Goal: Check status

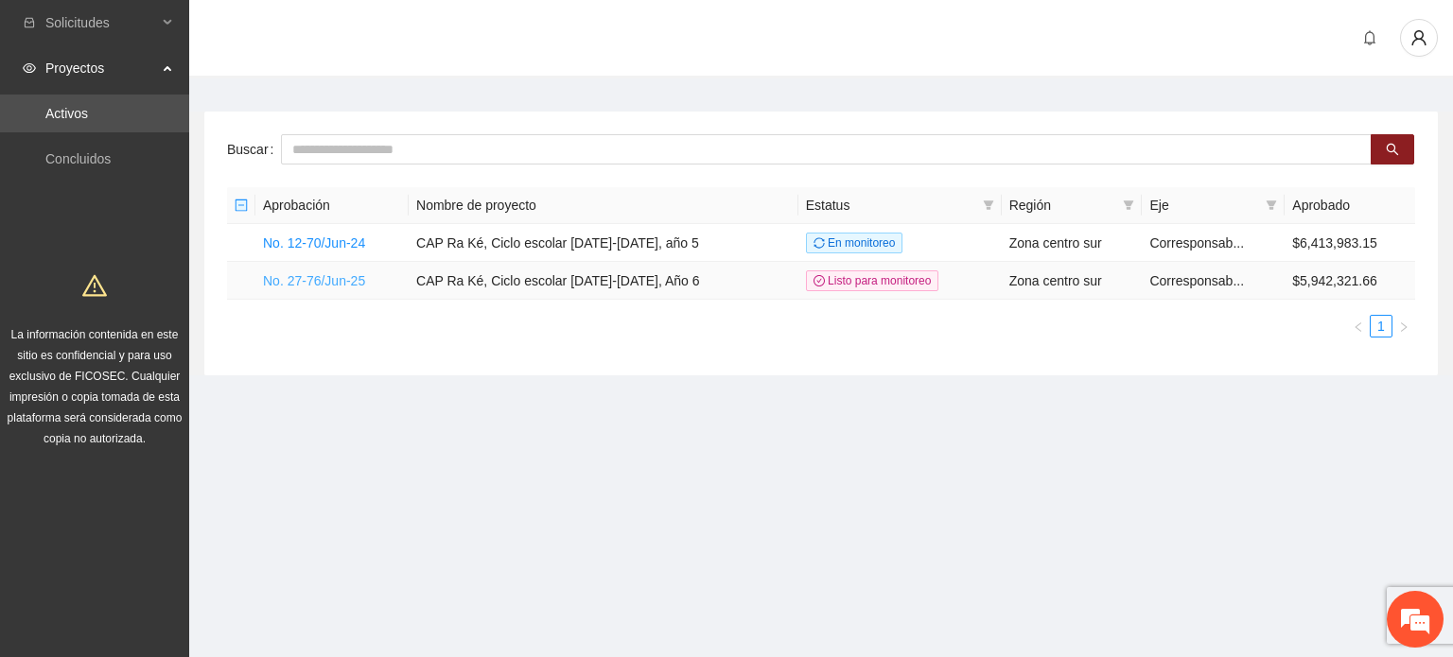
click at [352, 287] on link "No. 27-76/Jun-25" at bounding box center [314, 280] width 102 height 15
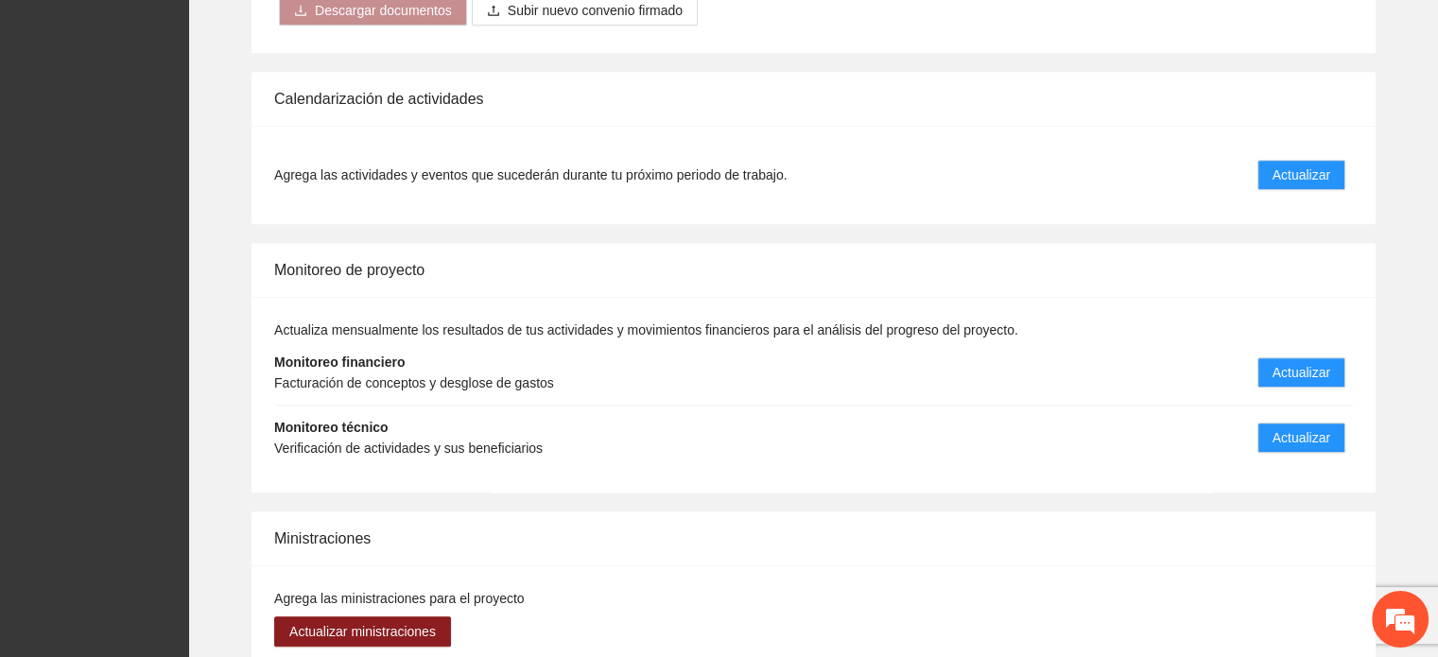
scroll to position [1891, 0]
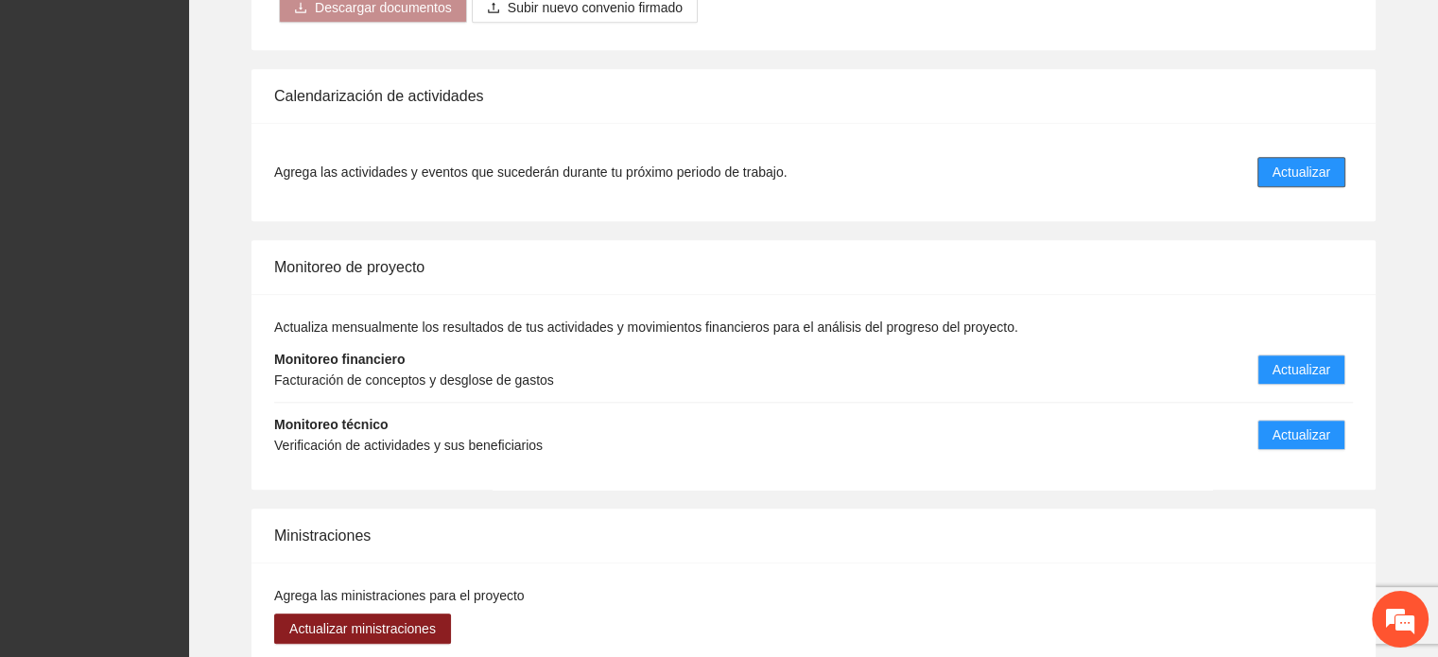
click at [1279, 176] on span "Actualizar" at bounding box center [1302, 172] width 58 height 21
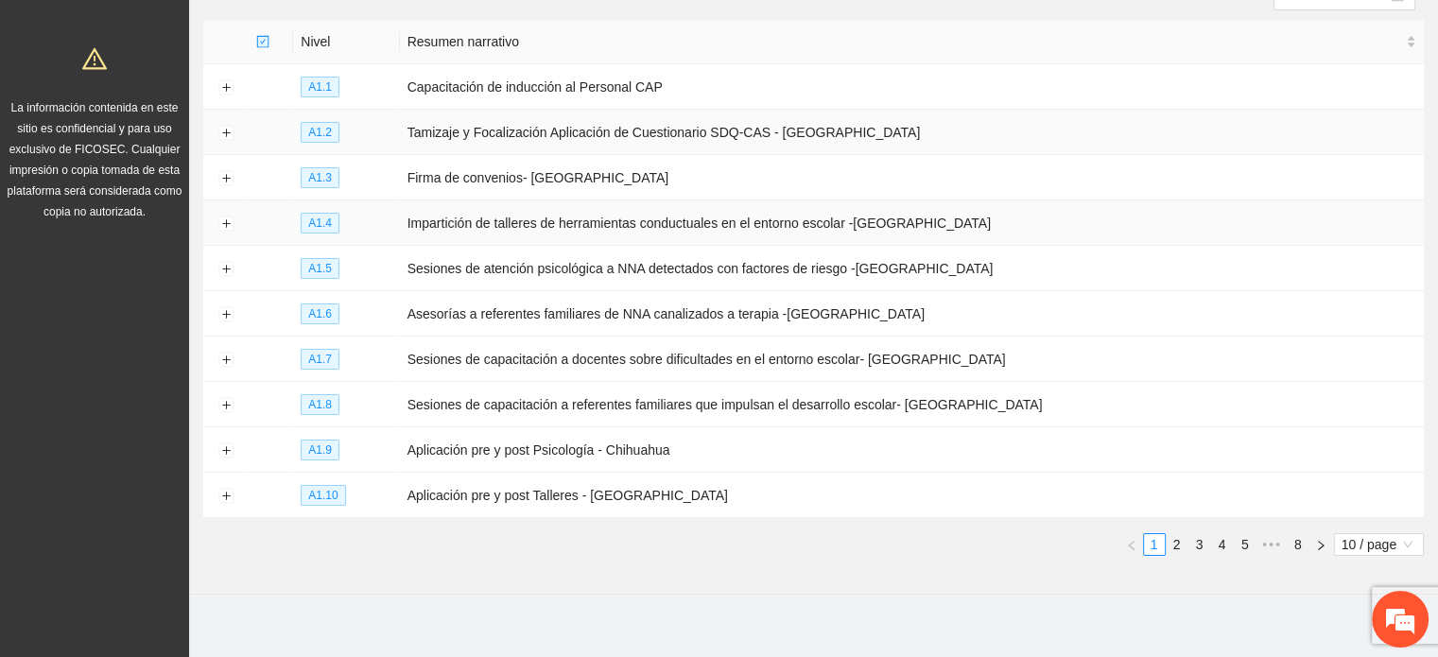
scroll to position [238, 0]
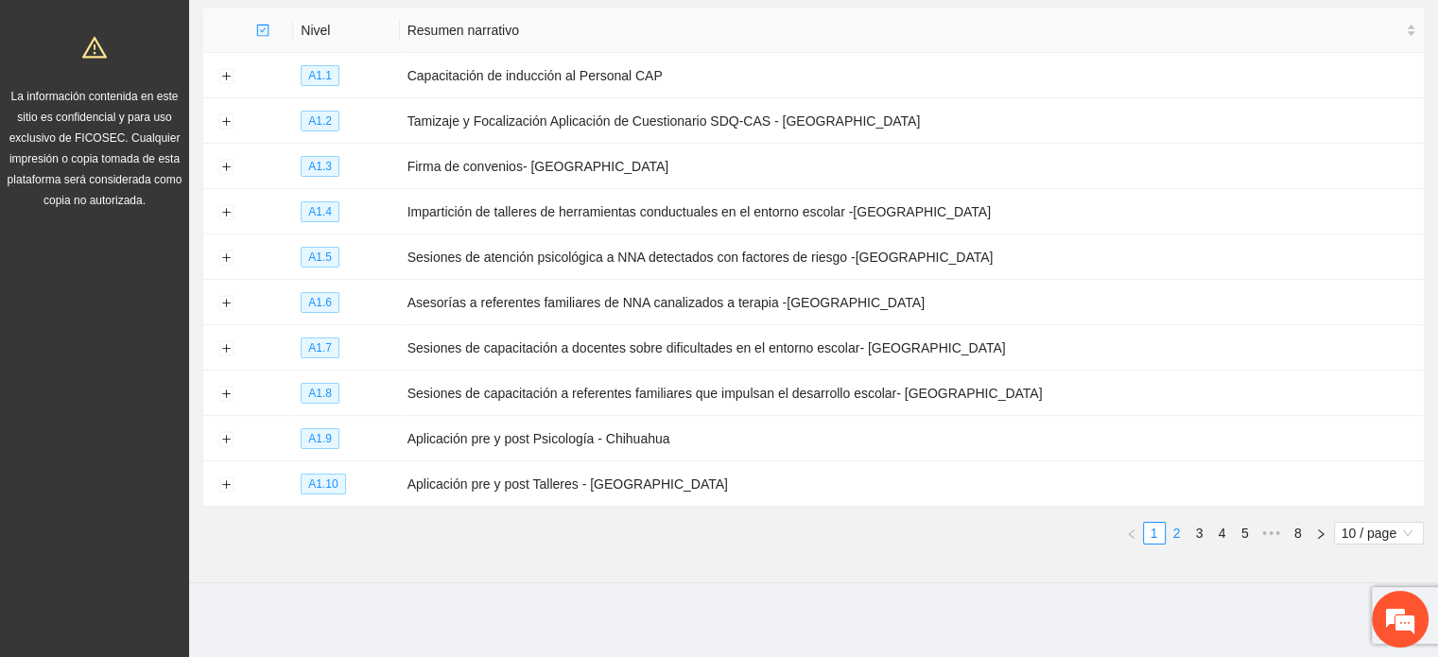
click at [1176, 532] on link "2" at bounding box center [1177, 533] width 21 height 21
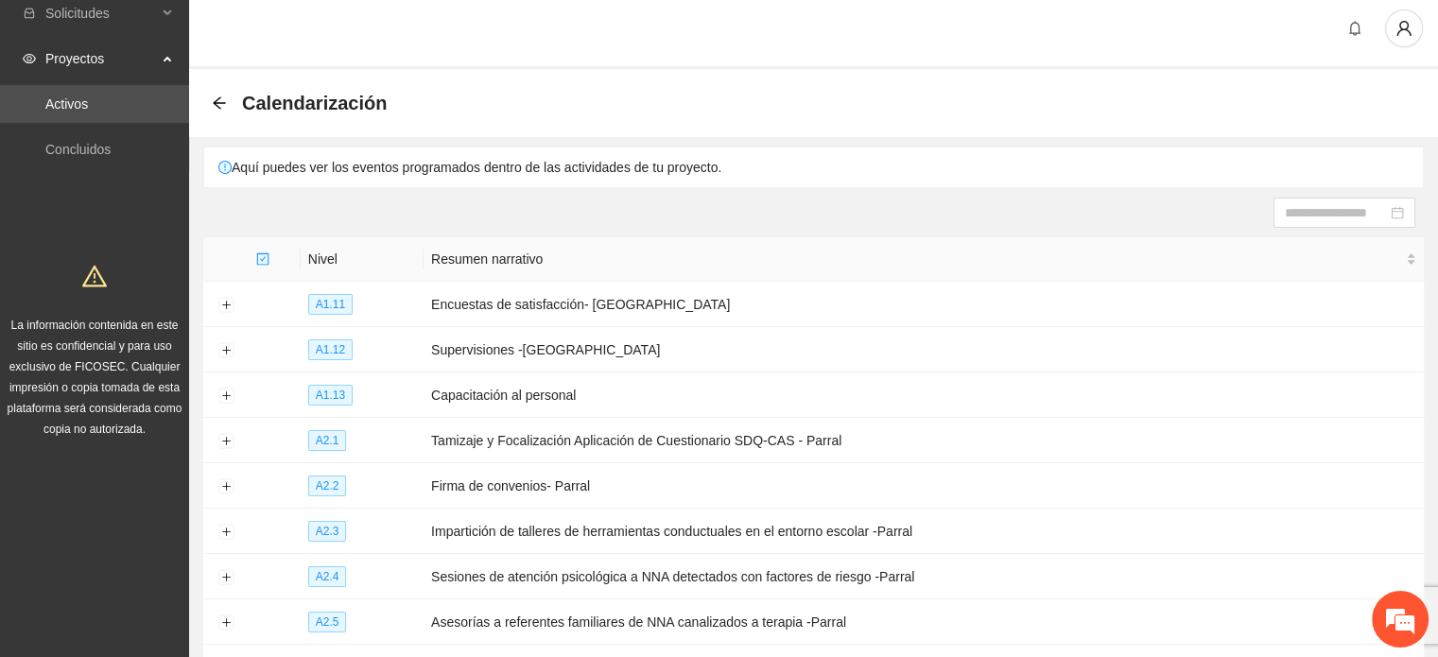
scroll to position [0, 0]
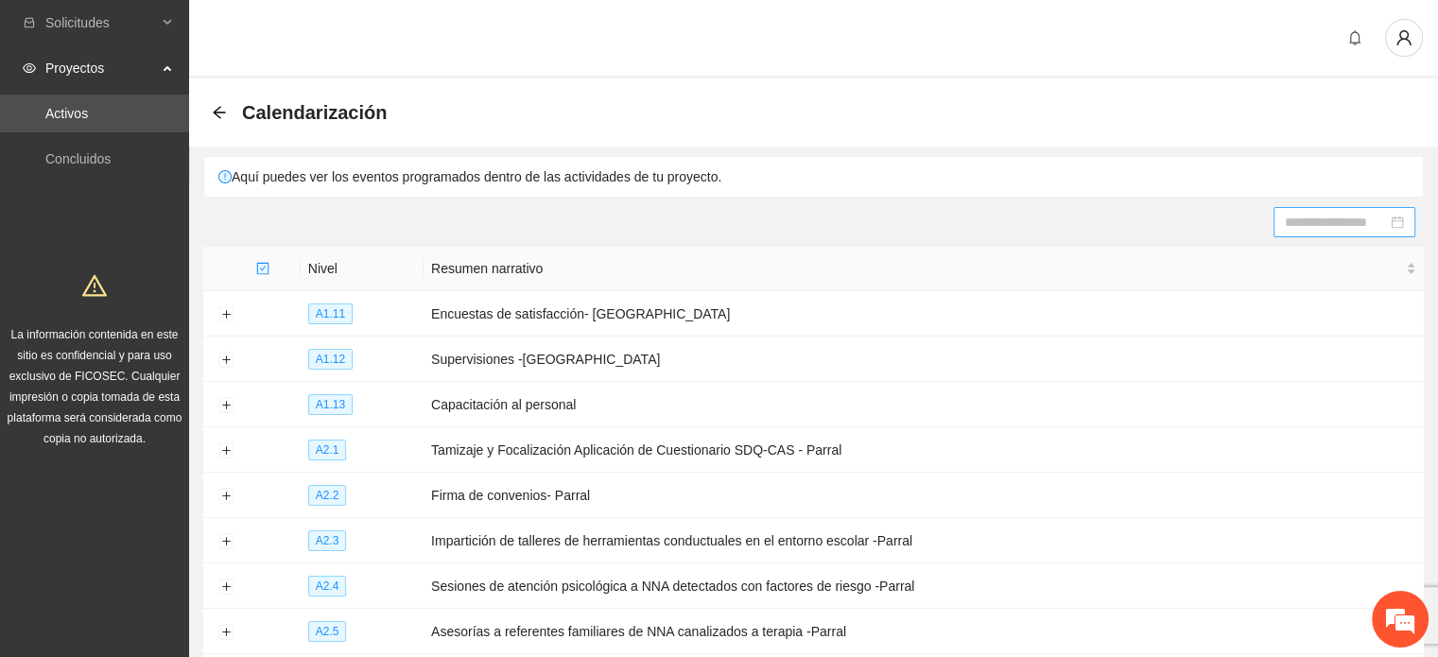
click at [1304, 230] on input at bounding box center [1336, 222] width 102 height 21
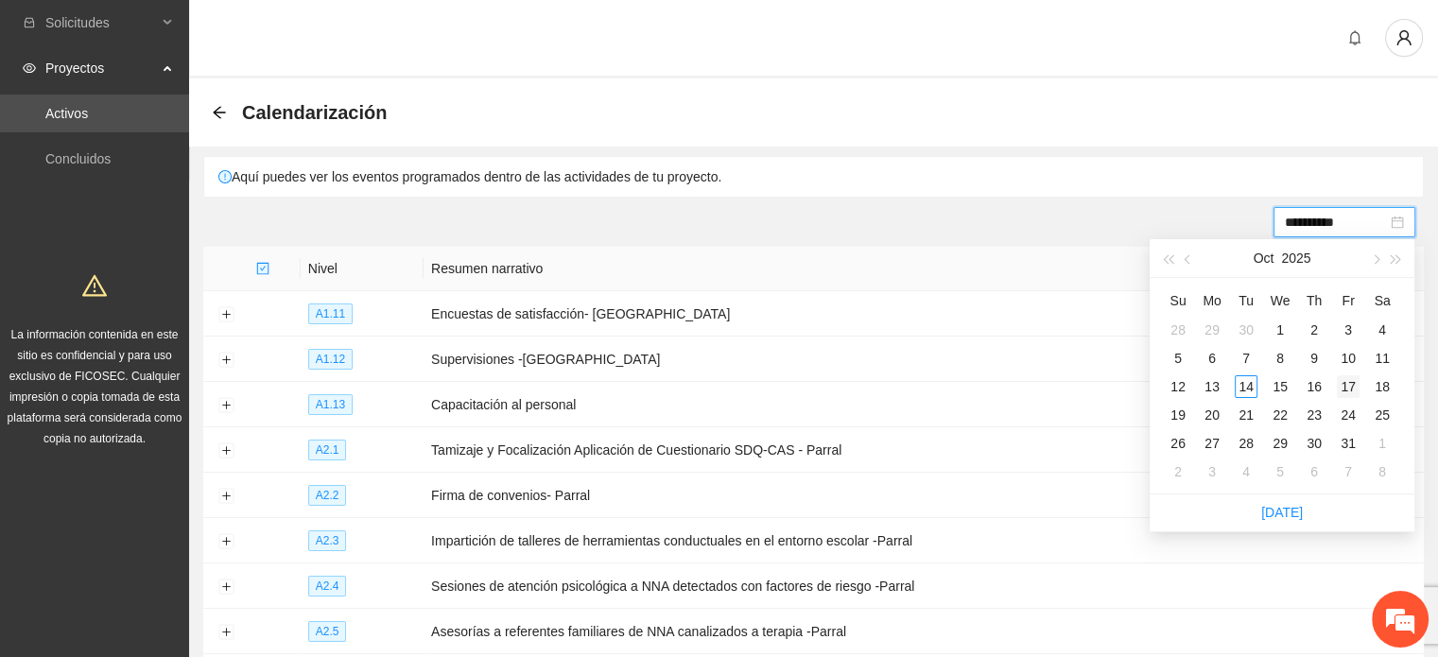
type input "**********"
click at [1343, 389] on div "17" at bounding box center [1348, 386] width 23 height 23
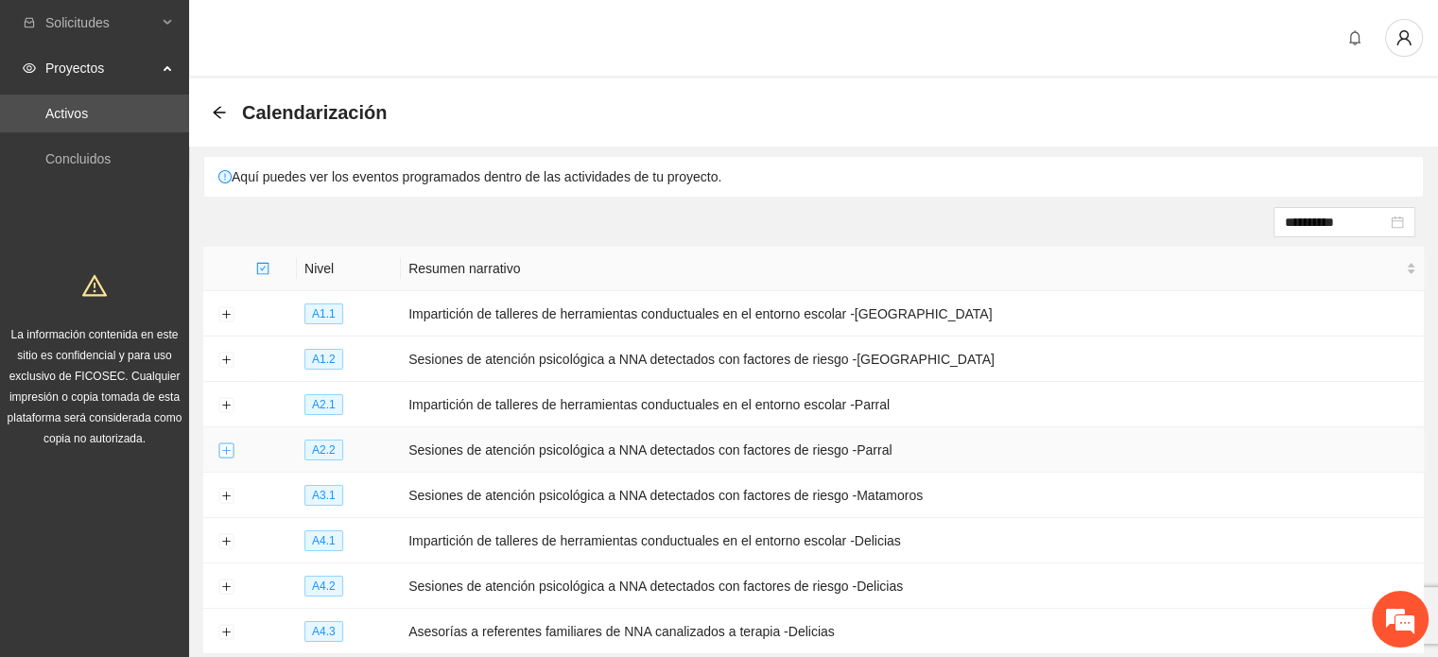
click at [228, 453] on button "Expand row" at bounding box center [225, 451] width 15 height 15
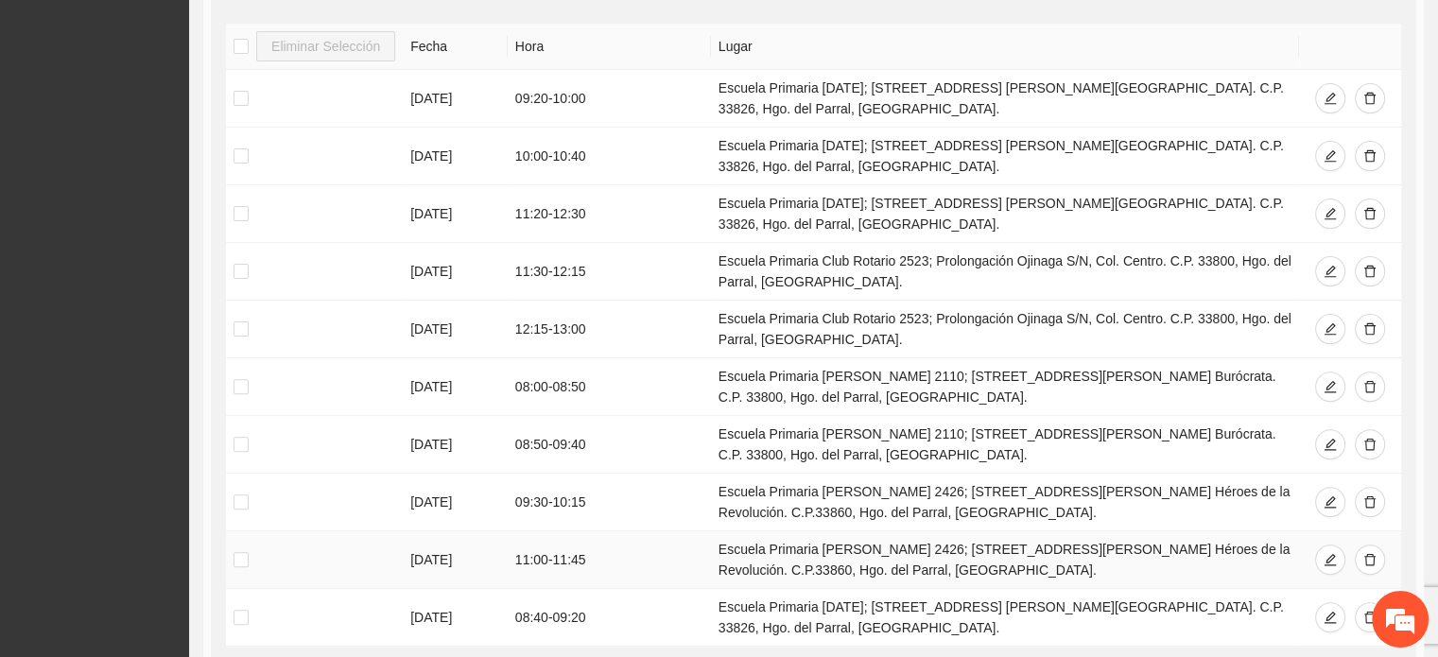
scroll to position [662, 0]
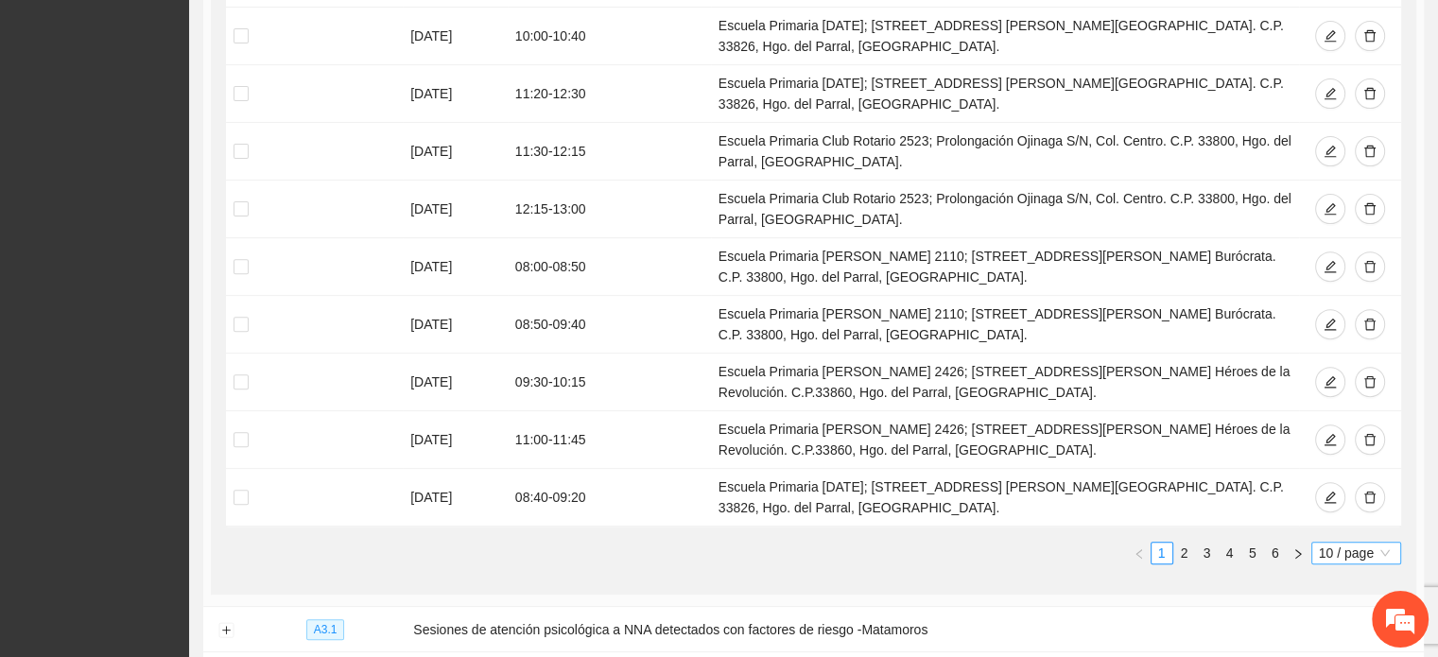
click at [1325, 550] on span "10 / page" at bounding box center [1356, 553] width 75 height 21
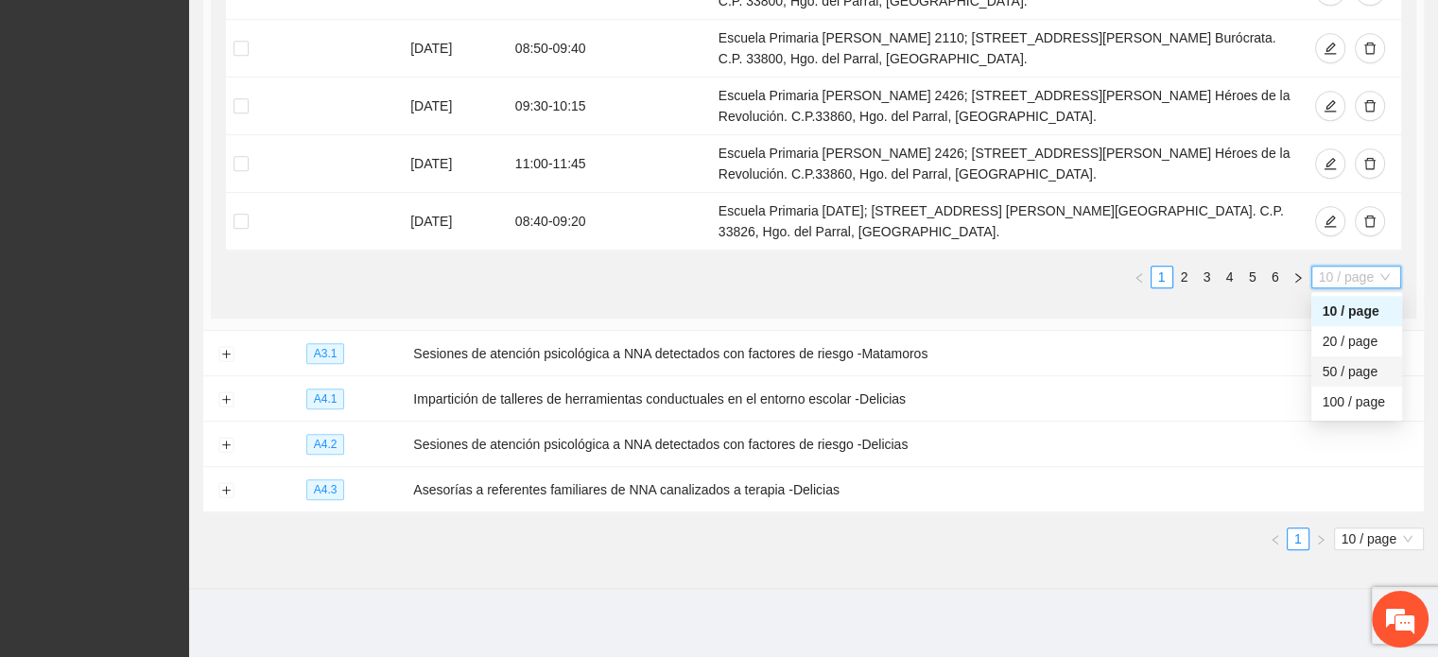
scroll to position [942, 0]
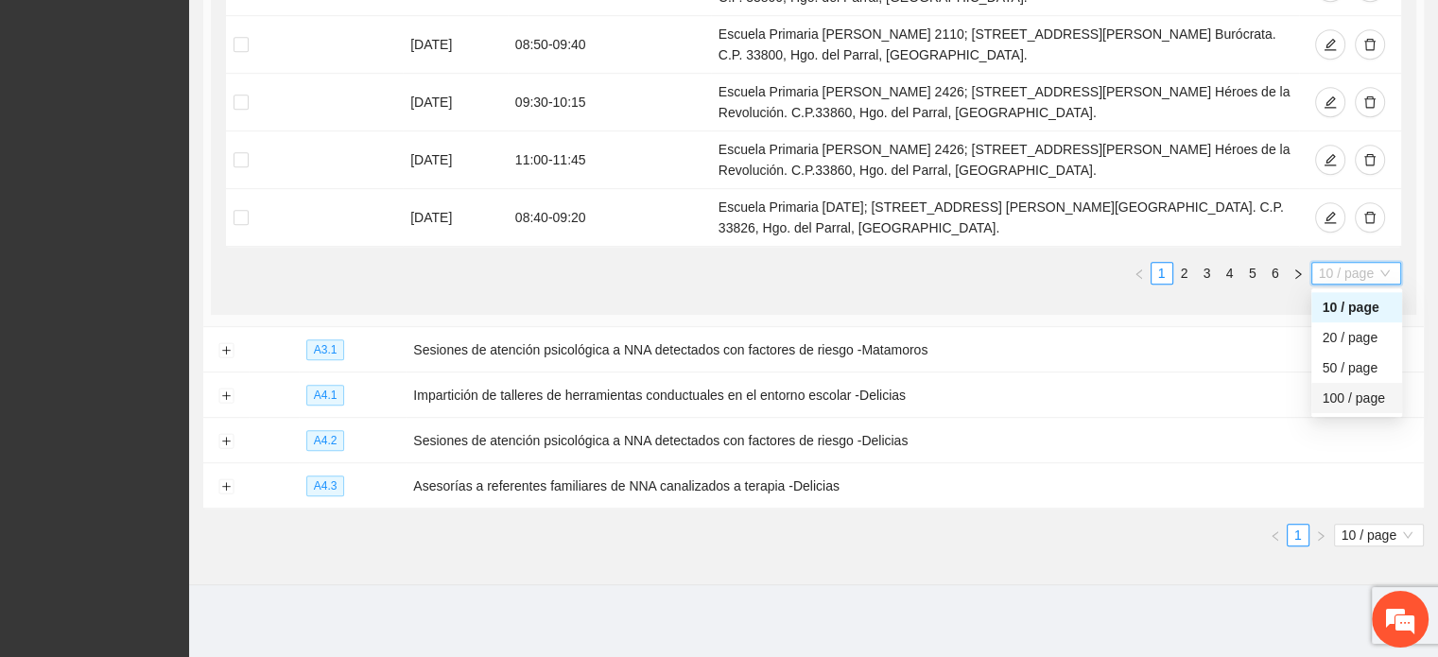
click at [1344, 396] on div "100 / page" at bounding box center [1357, 398] width 68 height 21
